Goal: Information Seeking & Learning: Learn about a topic

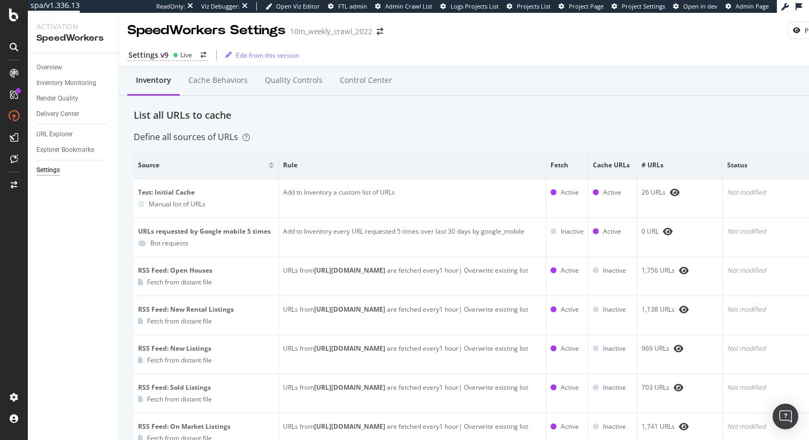
scroll to position [244, 0]
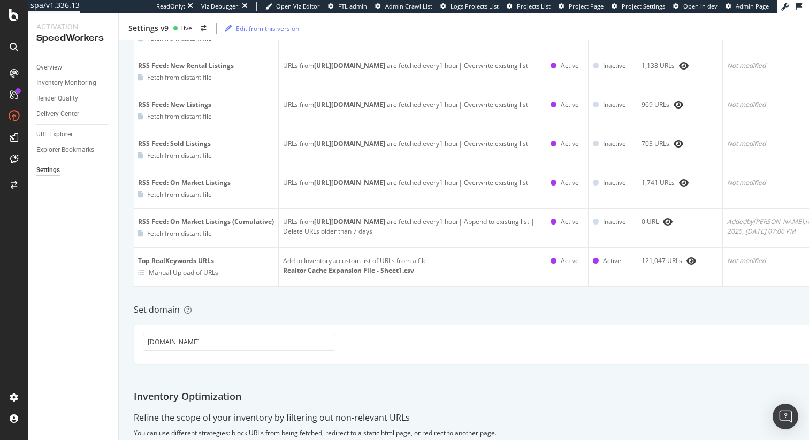
click at [371, 342] on div "Inventory Cache behaviors Quality Controls Control Center List all URLs to cach…" at bounding box center [491, 245] width 745 height 844
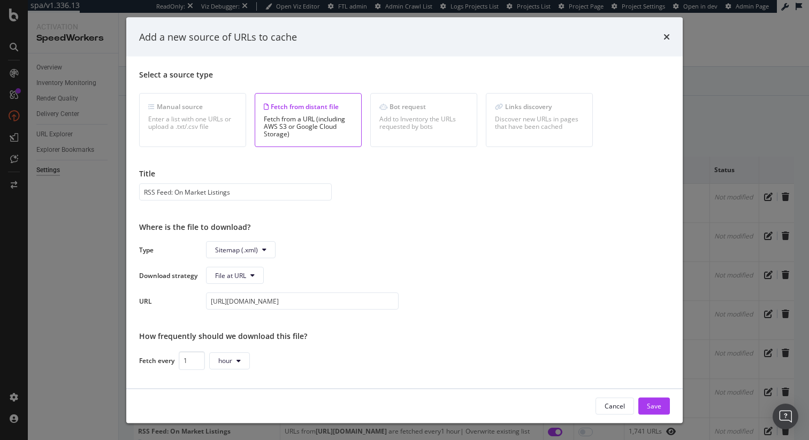
scroll to position [117, 0]
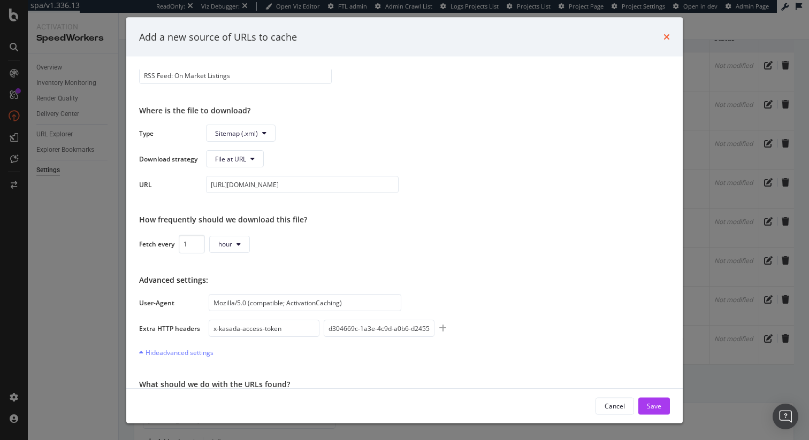
click at [666, 37] on icon "times" at bounding box center [666, 37] width 6 height 9
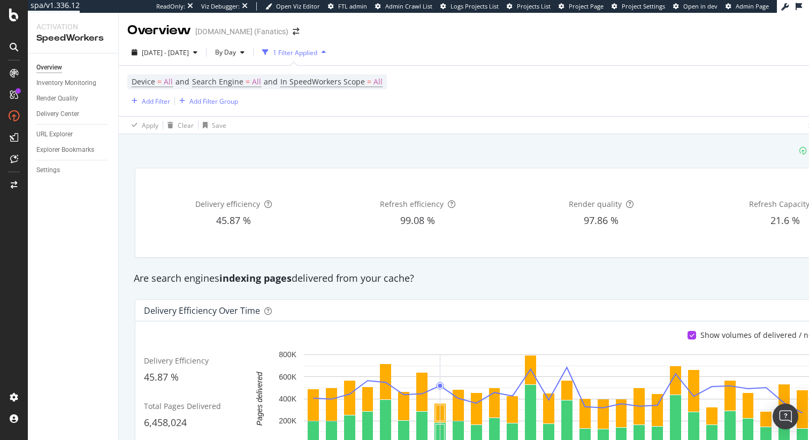
click at [555, 158] on div "SpeedWorkers is running" at bounding box center [509, 151] width 762 height 18
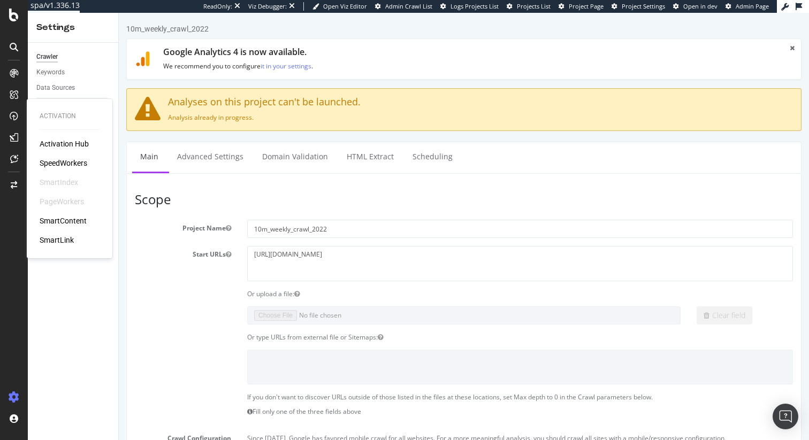
click at [70, 156] on div "Activation Hub SpeedWorkers SmartIndex PageWorkers SmartContent SmartLink" at bounding box center [70, 192] width 60 height 107
click at [72, 162] on div "SpeedWorkers" at bounding box center [64, 163] width 48 height 11
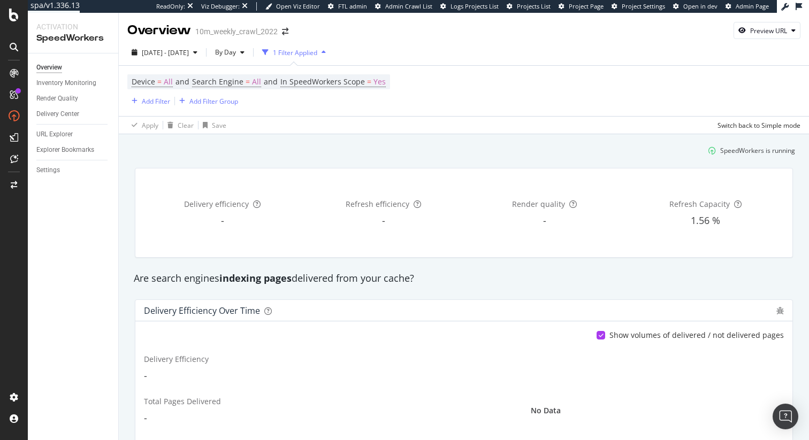
click at [197, 143] on div "SpeedWorkers is running" at bounding box center [463, 151] width 671 height 18
click at [53, 169] on div "Settings" at bounding box center [48, 170] width 24 height 11
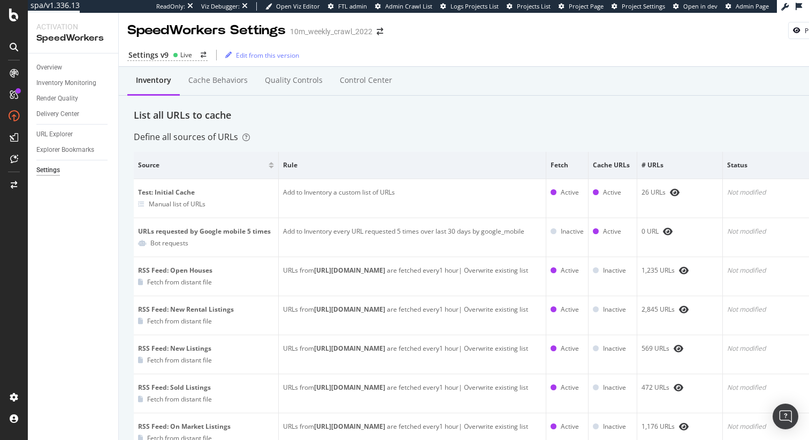
click at [347, 122] on div "List all URLs to cache" at bounding box center [491, 116] width 715 height 14
click at [208, 116] on div "List all URLs to cache" at bounding box center [491, 116] width 715 height 14
click at [178, 59] on div "Live" at bounding box center [182, 54] width 19 height 9
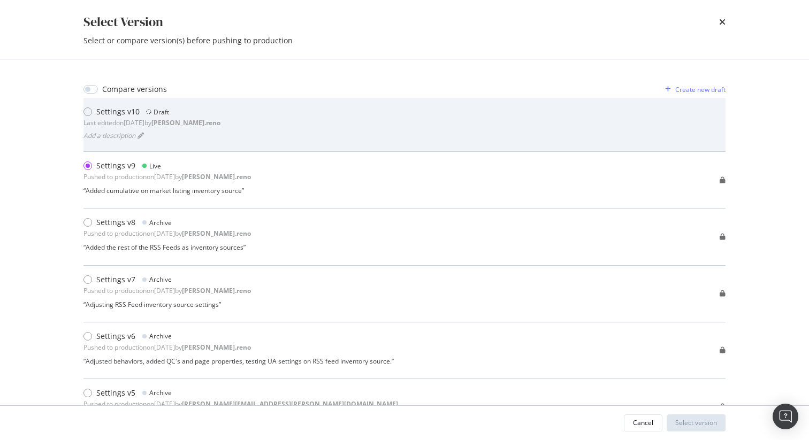
click at [216, 116] on div "Settings v10 Draft Last edited on 2025 Aug 26th by dan.reno Add a description" at bounding box center [404, 124] width 642 height 36
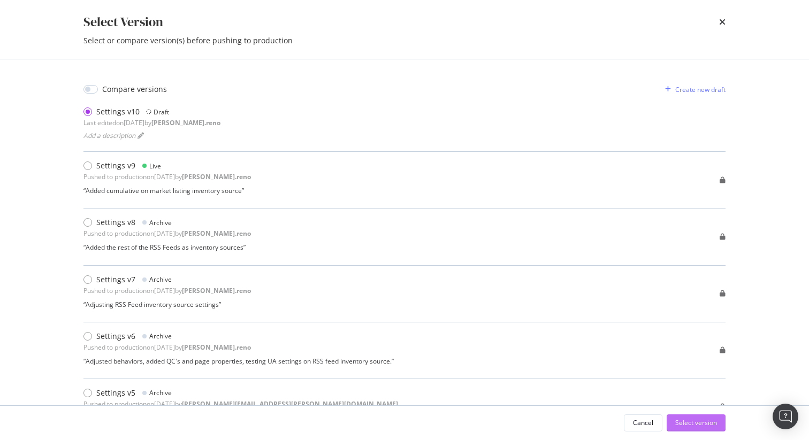
click at [705, 420] on div "Select version" at bounding box center [696, 422] width 42 height 9
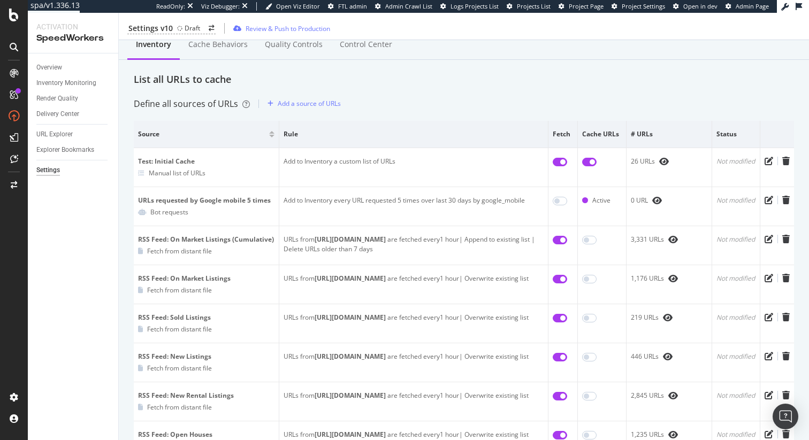
scroll to position [32, 0]
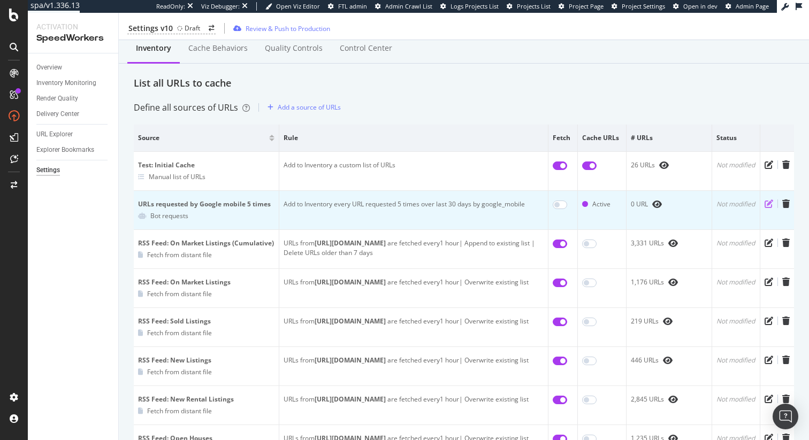
click at [768, 203] on icon "pen-to-square" at bounding box center [768, 204] width 9 height 9
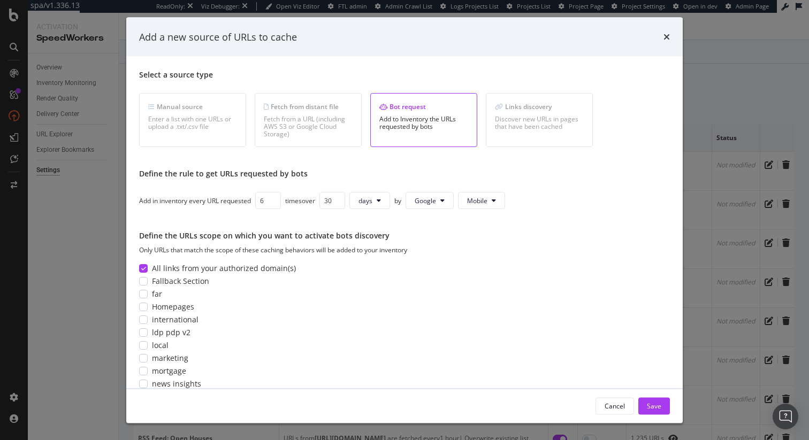
click at [272, 199] on input "6" at bounding box center [268, 200] width 26 height 17
click at [272, 199] on input "7" at bounding box center [268, 200] width 26 height 17
click at [272, 199] on input "8" at bounding box center [268, 200] width 26 height 17
click at [274, 204] on input "7" at bounding box center [268, 200] width 26 height 17
click at [274, 204] on input "6" at bounding box center [268, 200] width 26 height 17
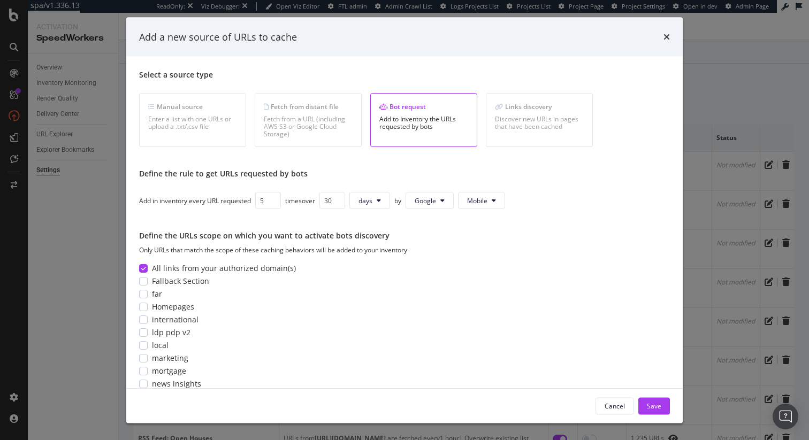
click at [274, 204] on input "5" at bounding box center [268, 200] width 26 height 17
click at [274, 204] on input "4" at bounding box center [268, 200] width 26 height 17
click at [274, 204] on input "3" at bounding box center [268, 200] width 26 height 17
click at [274, 204] on input "2" at bounding box center [268, 200] width 26 height 17
type input "1"
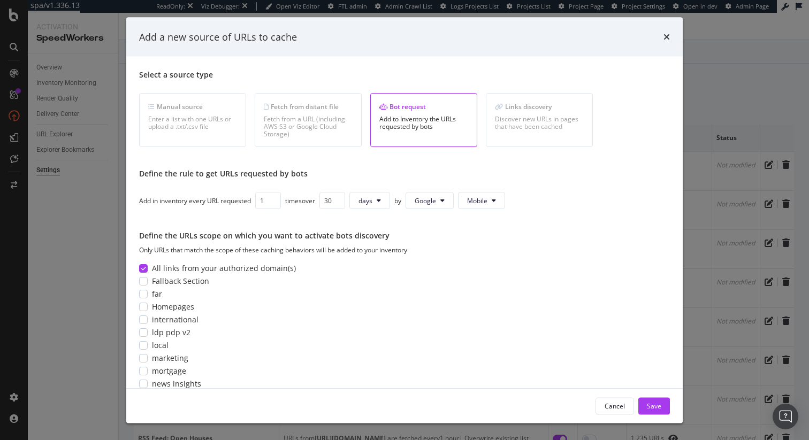
click at [274, 204] on input "1" at bounding box center [268, 200] width 26 height 17
click at [484, 201] on span "Mobile" at bounding box center [474, 200] width 20 height 9
click at [487, 218] on span "Any bot" at bounding box center [484, 222] width 37 height 10
click at [494, 202] on icon "modal" at bounding box center [493, 200] width 4 height 6
click at [498, 198] on button "Any bot" at bounding box center [479, 200] width 49 height 17
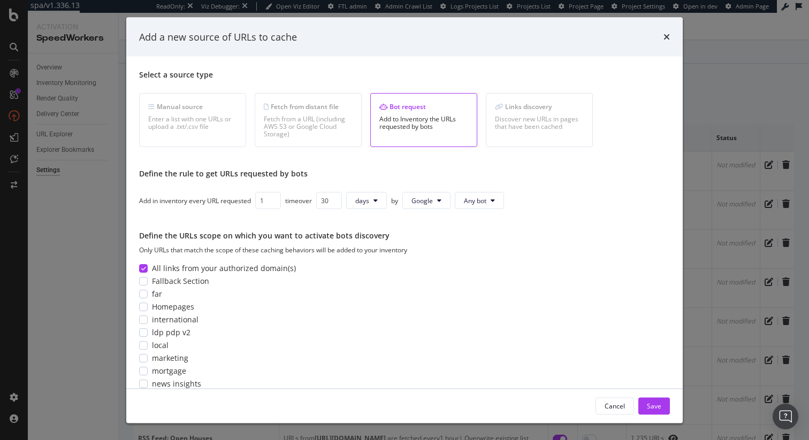
click at [543, 199] on div "Add in inventory every URL requested 1 time over 30 days by Google Any bot" at bounding box center [404, 200] width 531 height 17
click at [554, 226] on div "Select a source type Manual source Enter a list with one URLs or upload a .txt/…" at bounding box center [404, 244] width 531 height 348
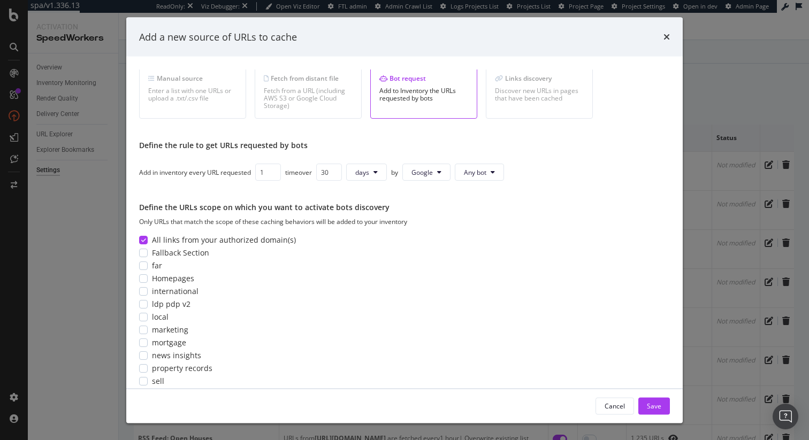
scroll to position [39, 0]
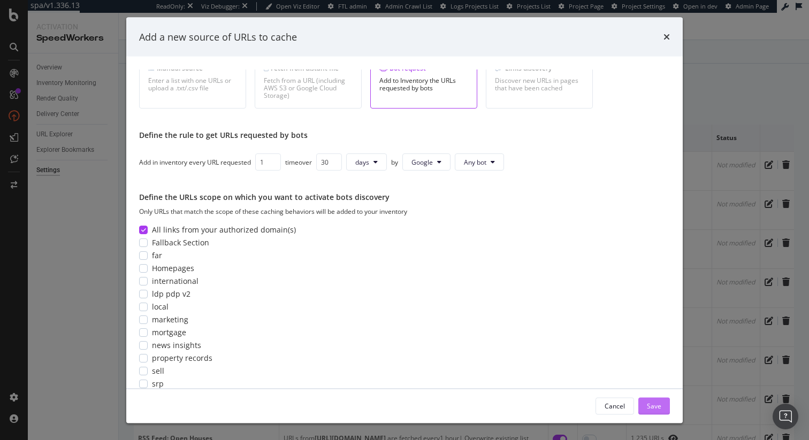
click at [659, 407] on div "Save" at bounding box center [654, 405] width 14 height 9
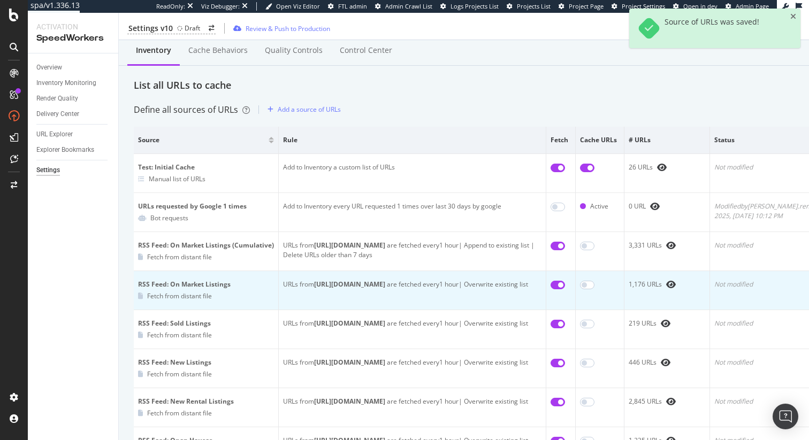
scroll to position [11, 0]
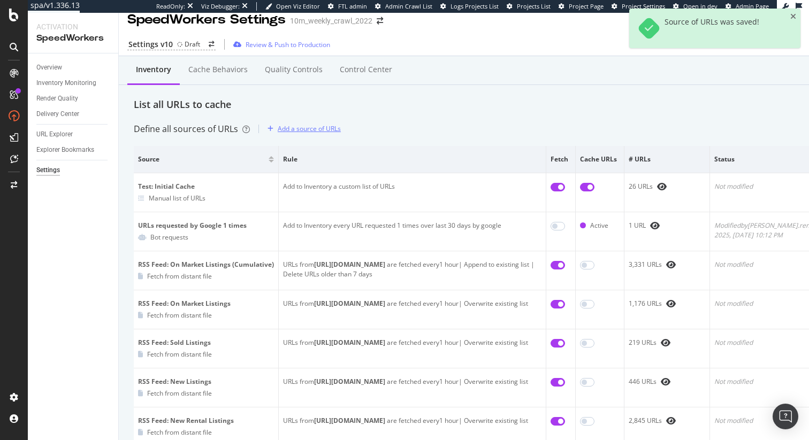
click at [324, 128] on div "Add a source of URLs" at bounding box center [309, 128] width 63 height 9
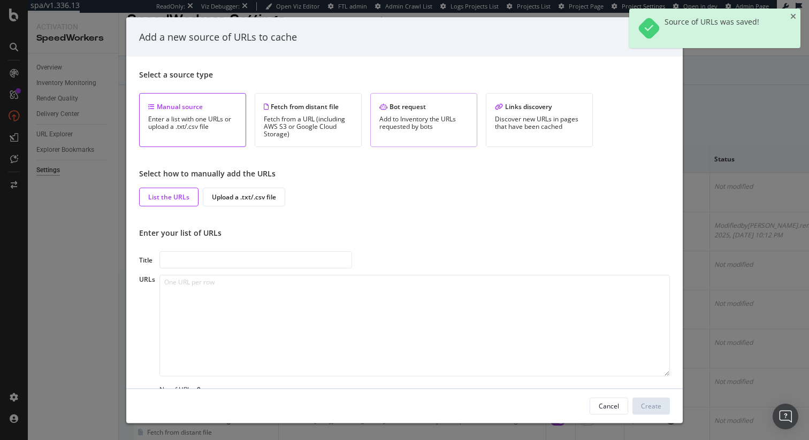
click at [440, 127] on div "Add to Inventory the URLs requested by bots" at bounding box center [423, 123] width 89 height 15
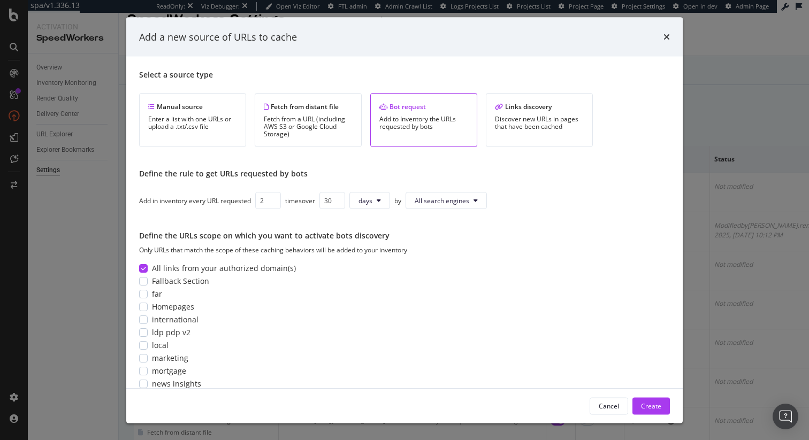
type input "2"
click at [273, 196] on input "2" at bounding box center [268, 200] width 26 height 17
click at [330, 202] on input "30" at bounding box center [332, 200] width 26 height 17
type input "90"
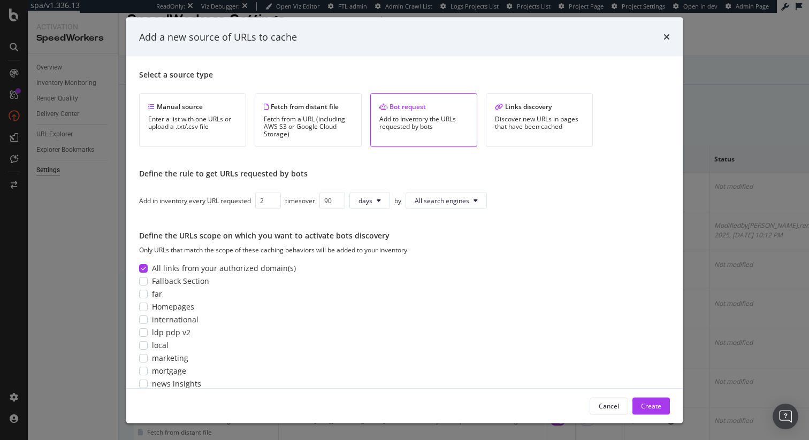
click at [486, 253] on div "Only URLs that match the scope of these caching behaviors will be added to your…" at bounding box center [404, 250] width 531 height 9
click at [661, 406] on button "Create" at bounding box center [650, 405] width 37 height 17
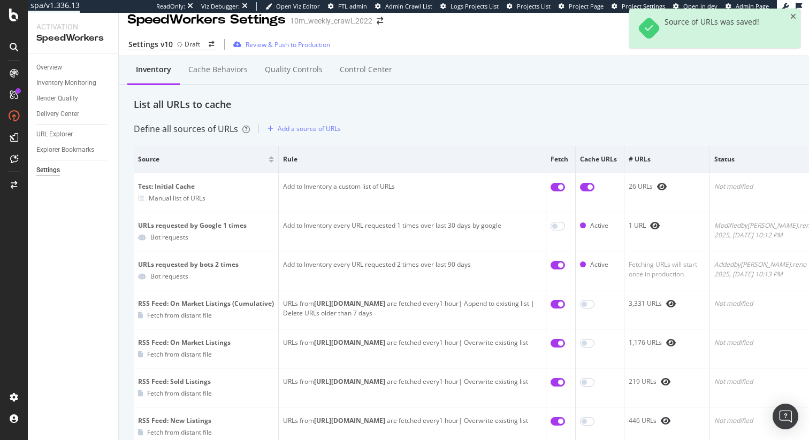
click at [489, 108] on div "List all URLs to cache" at bounding box center [493, 105] width 718 height 14
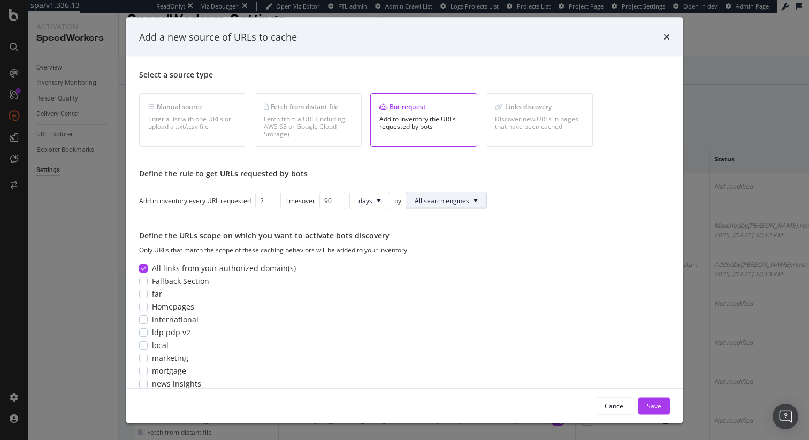
click at [448, 201] on span "All search engines" at bounding box center [442, 200] width 55 height 9
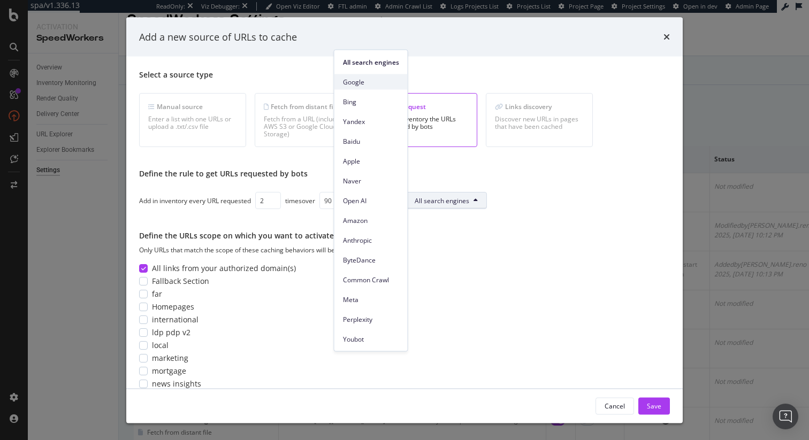
click at [371, 77] on span "Google" at bounding box center [371, 82] width 56 height 10
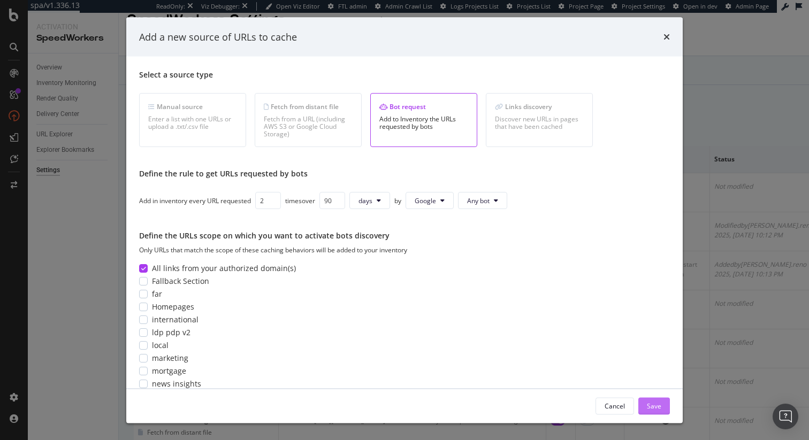
click at [653, 409] on div "Save" at bounding box center [654, 405] width 14 height 9
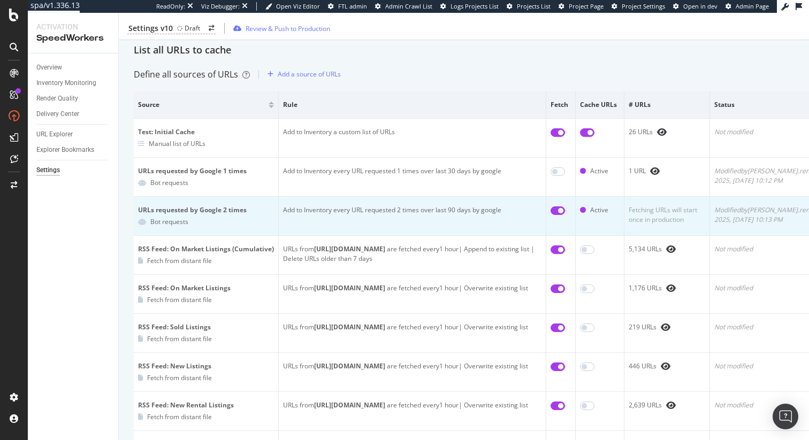
scroll to position [40, 0]
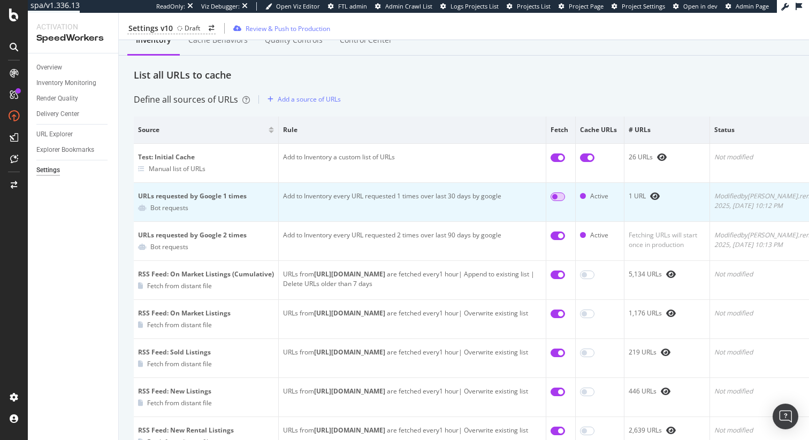
click at [559, 195] on input "checkbox" at bounding box center [557, 197] width 14 height 9
checkbox input "true"
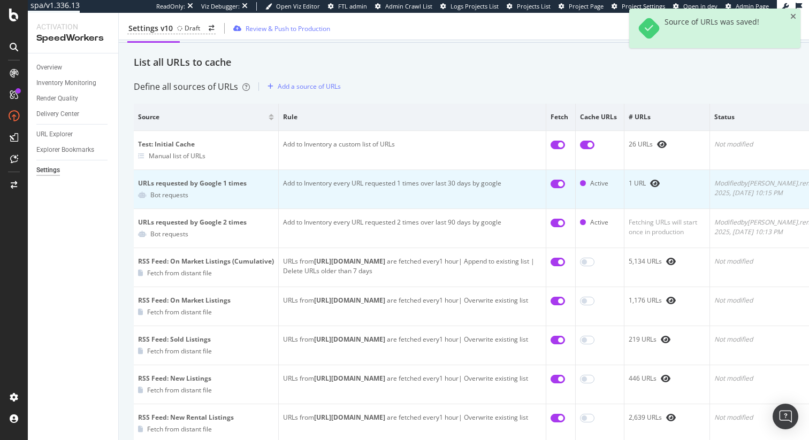
scroll to position [0, 0]
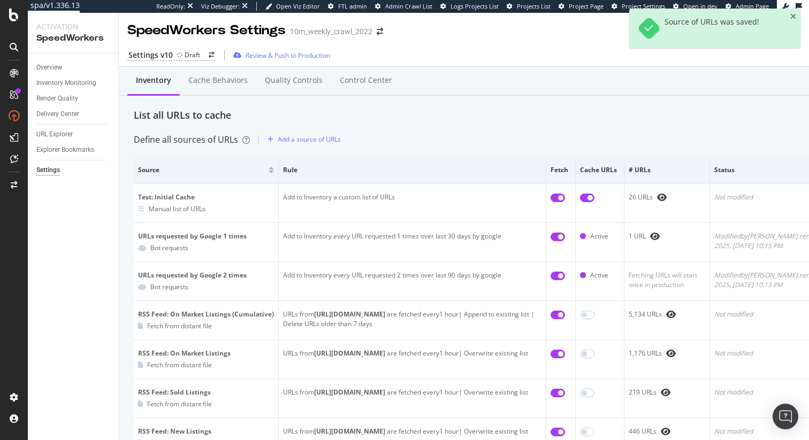
click at [414, 121] on div "List all URLs to cache" at bounding box center [493, 116] width 718 height 14
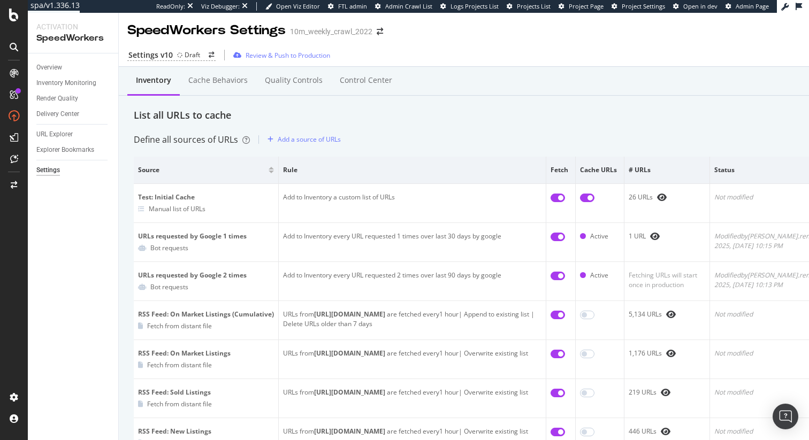
click at [412, 136] on div "Define all sources of URLs Add a source of URLs" at bounding box center [493, 139] width 718 height 17
click at [56, 66] on div "Overview" at bounding box center [49, 67] width 26 height 11
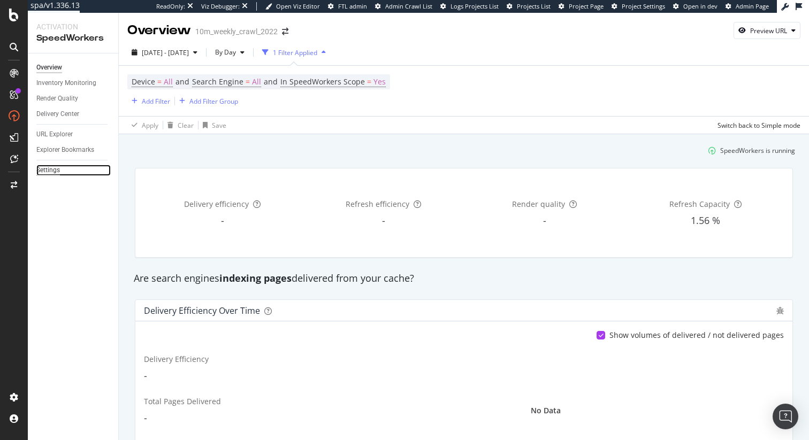
click at [50, 166] on div "Settings" at bounding box center [48, 170] width 24 height 11
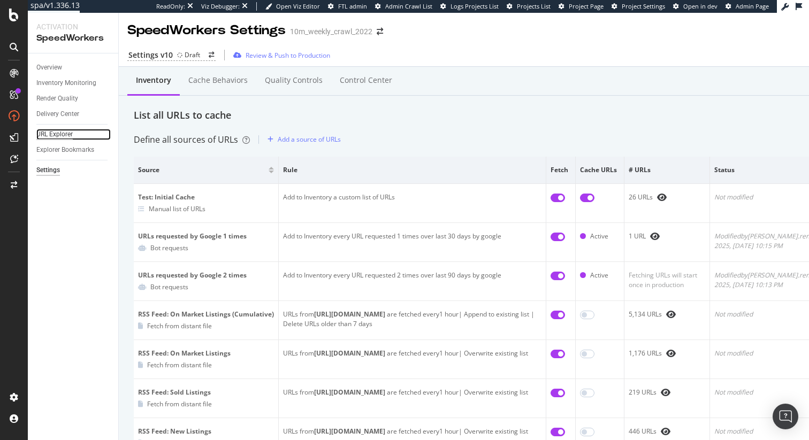
click at [64, 134] on div "URL Explorer" at bounding box center [54, 134] width 36 height 11
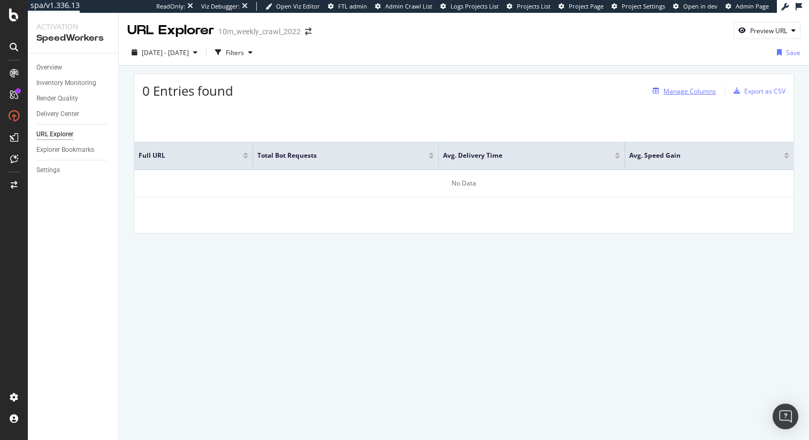
click at [697, 93] on div "Manage Columns" at bounding box center [689, 91] width 52 height 9
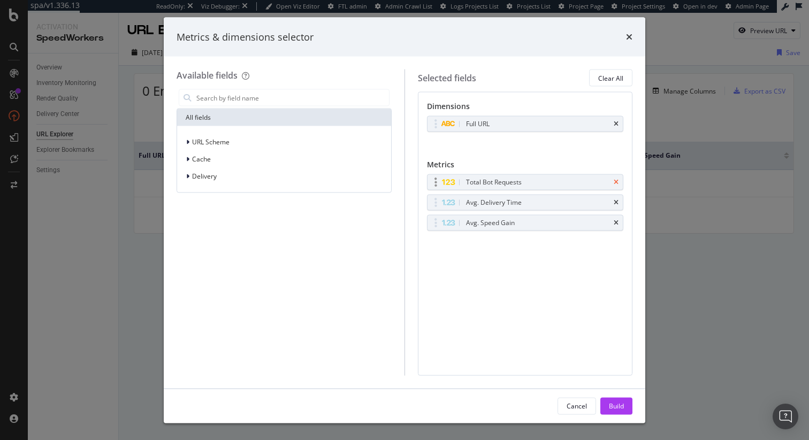
click at [616, 181] on icon "times" at bounding box center [616, 182] width 5 height 6
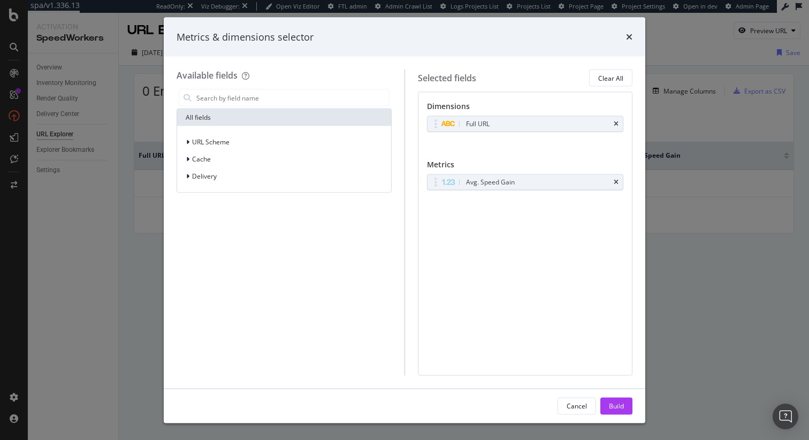
click at [616, 181] on icon "times" at bounding box center [616, 182] width 5 height 6
click at [613, 399] on div "Build" at bounding box center [616, 406] width 15 height 16
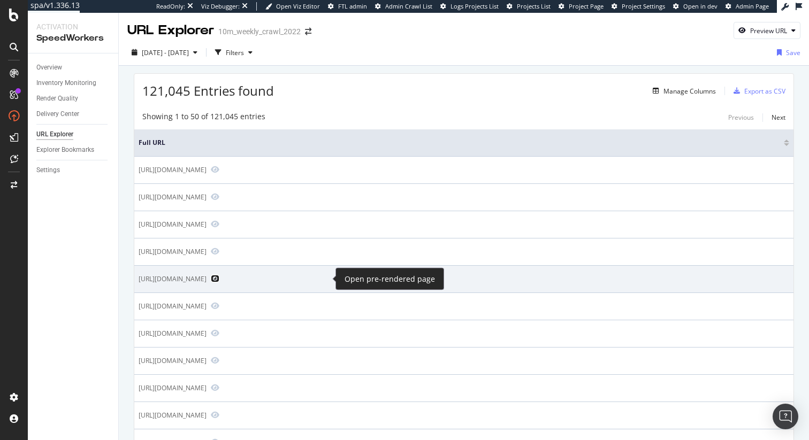
click at [219, 278] on icon "Preview https://www.realtor.com/realestateandhomes-search/53719" at bounding box center [215, 278] width 9 height 7
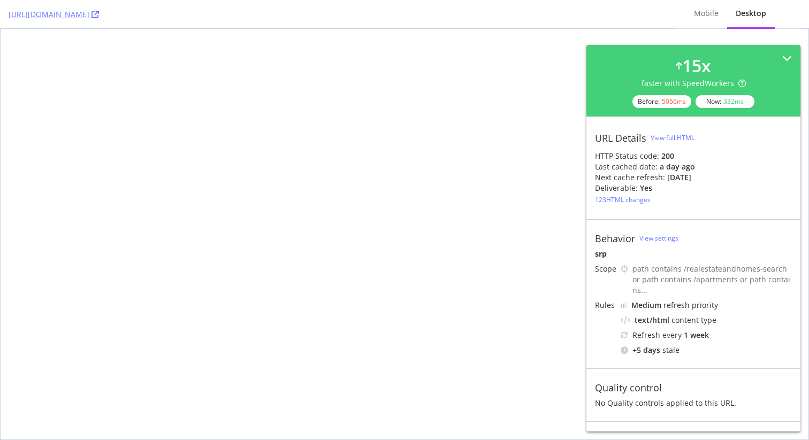
select select "studio"
select select "none"
